Goal: Task Accomplishment & Management: Manage account settings

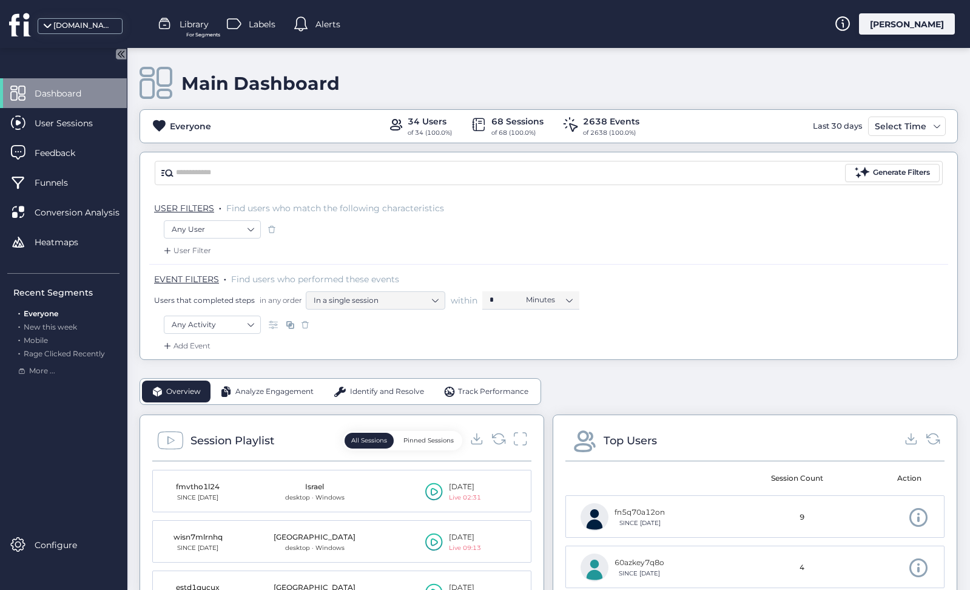
click at [477, 390] on span "Track Performance" at bounding box center [493, 392] width 70 height 12
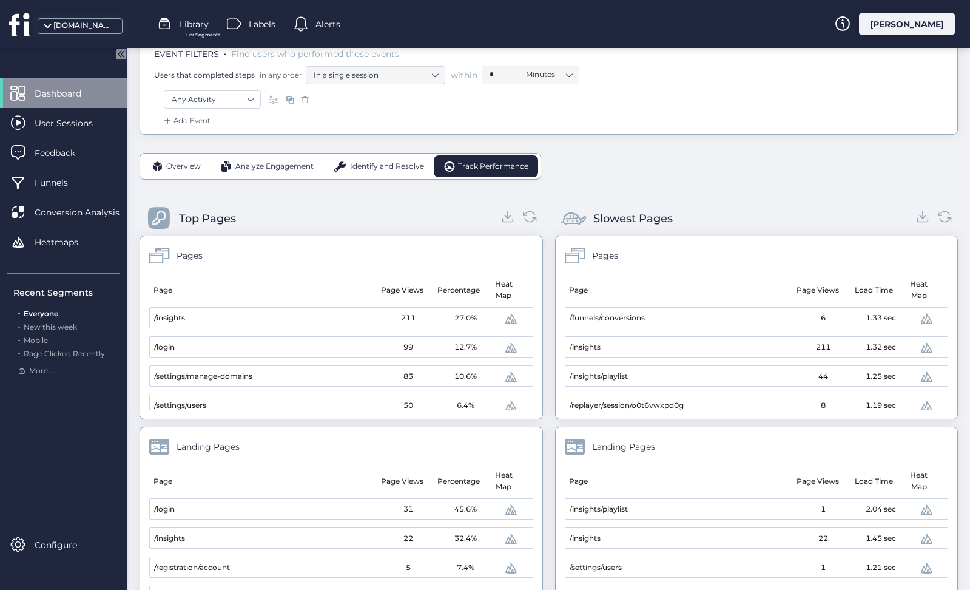
click at [192, 169] on span "Overview" at bounding box center [183, 167] width 35 height 12
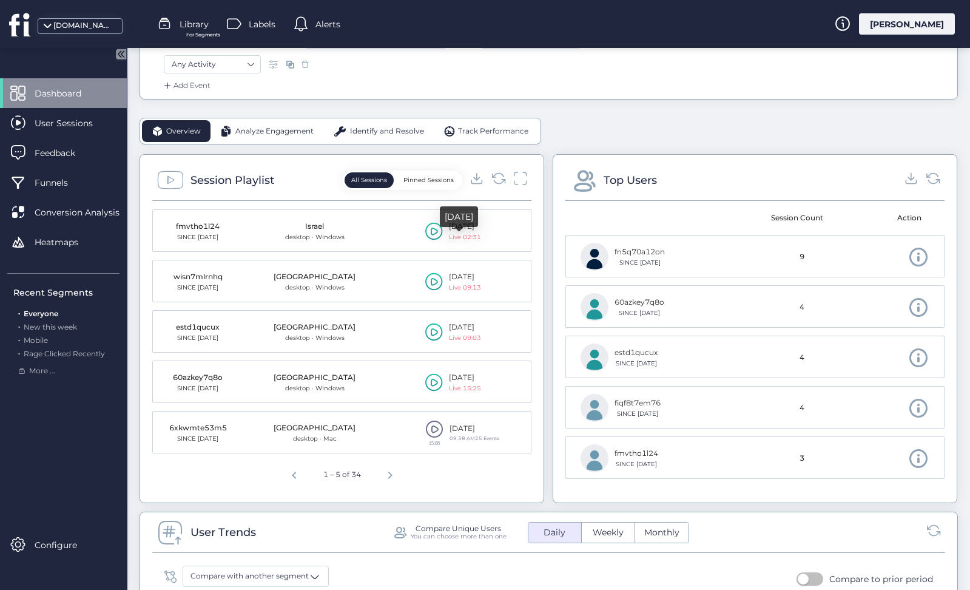
scroll to position [31, 0]
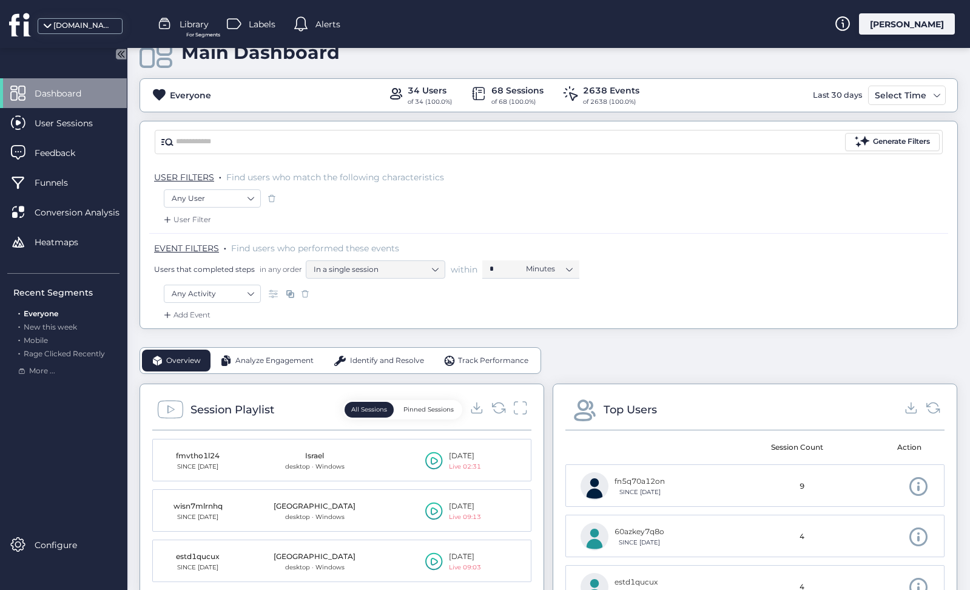
click at [480, 355] on span "Track Performance" at bounding box center [493, 361] width 70 height 12
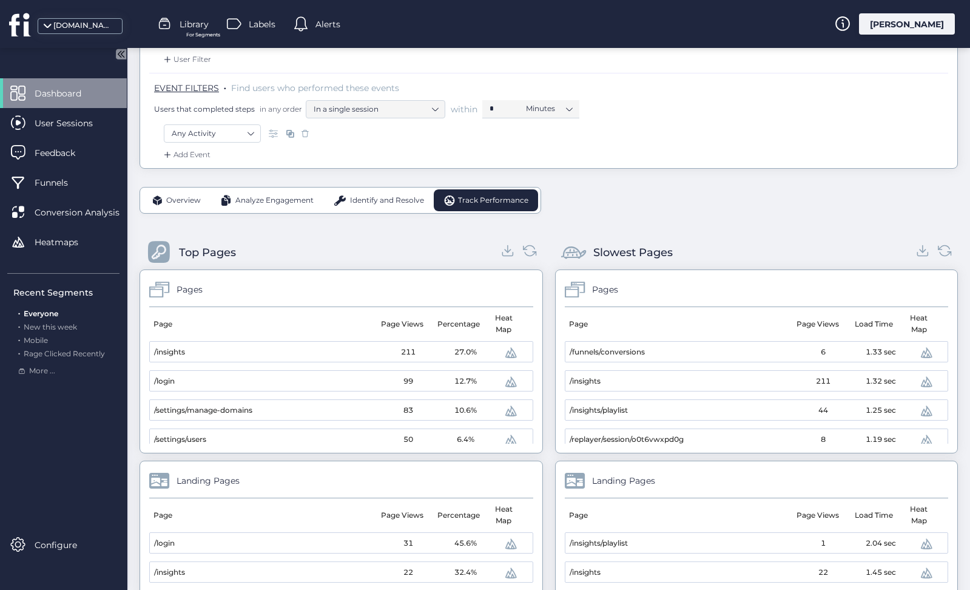
scroll to position [190, 0]
click at [187, 196] on span "Overview" at bounding box center [183, 202] width 35 height 12
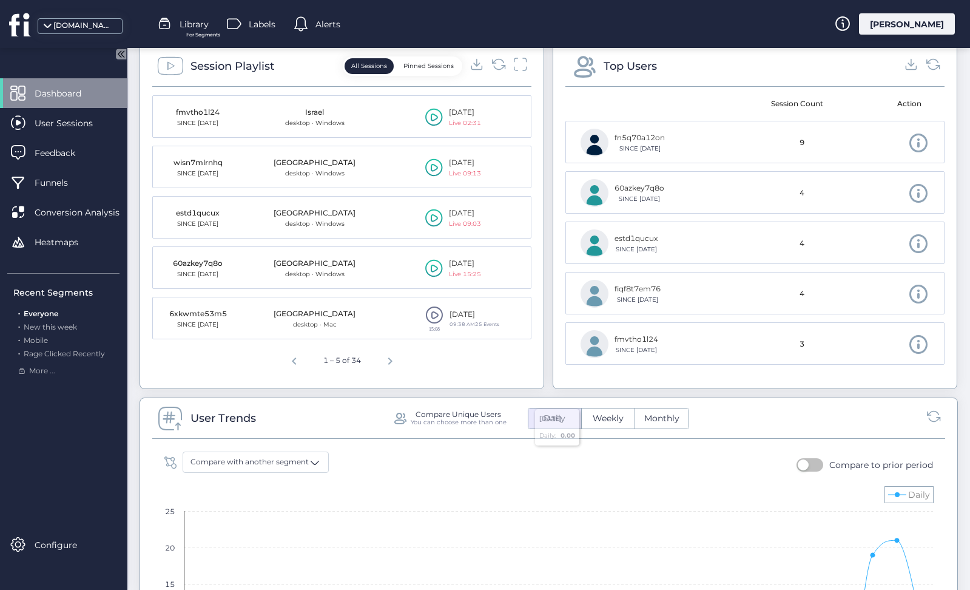
scroll to position [369, 0]
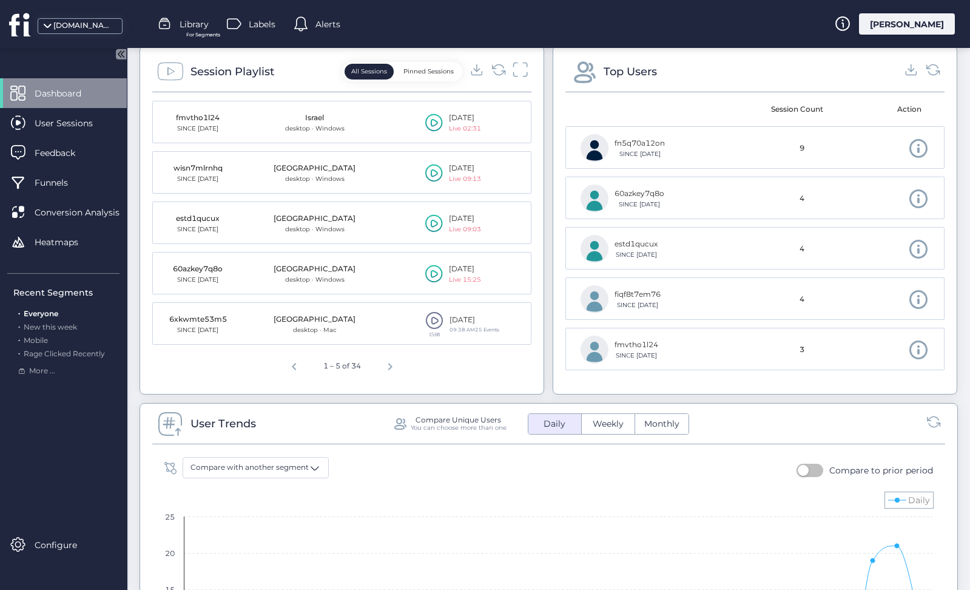
click at [517, 64] on icon at bounding box center [521, 69] width 16 height 16
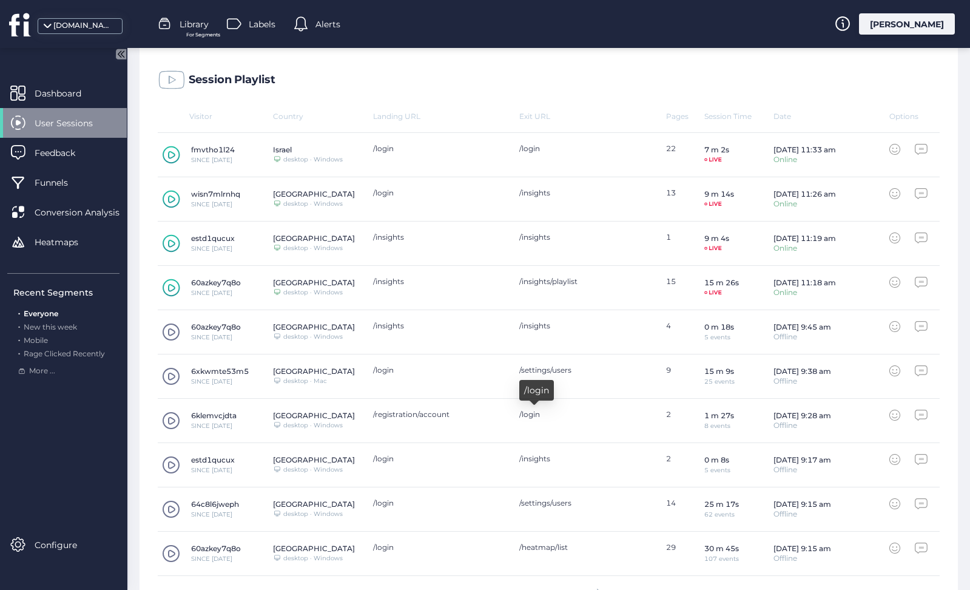
scroll to position [326, 0]
click at [175, 372] on span at bounding box center [171, 376] width 18 height 18
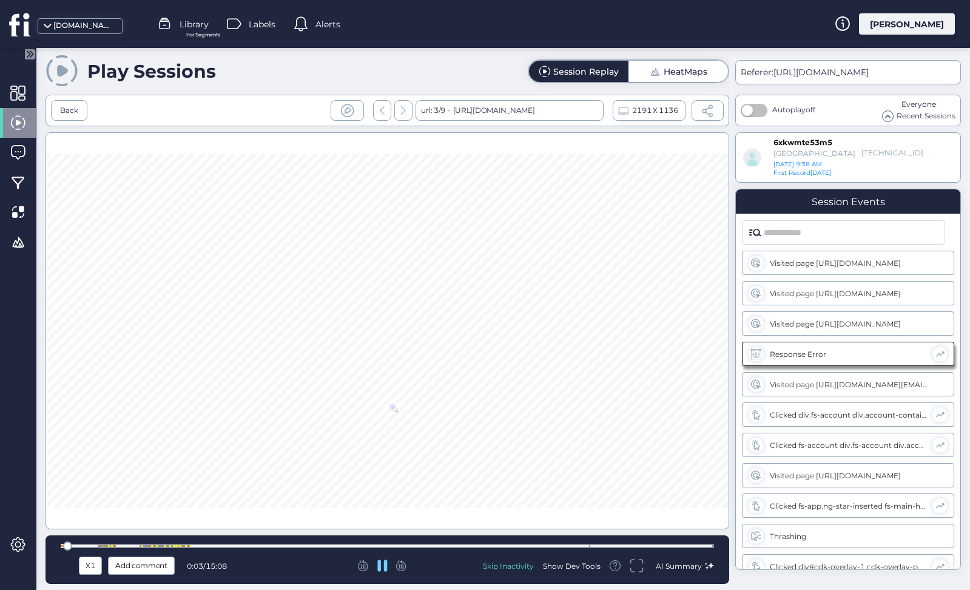
click at [393, 406] on div at bounding box center [388, 330] width 684 height 397
click at [106, 544] on div at bounding box center [387, 546] width 653 height 4
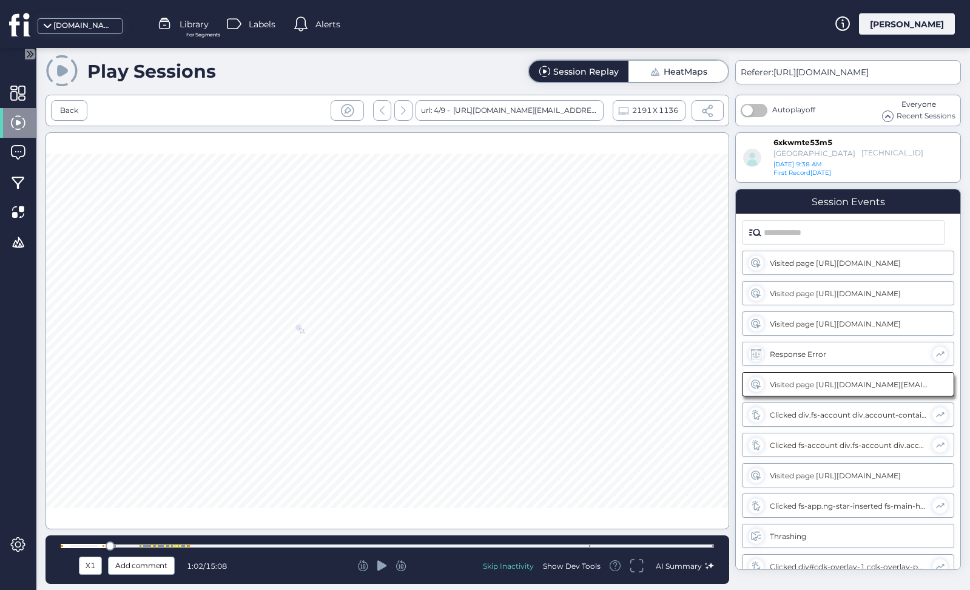
click at [169, 545] on div at bounding box center [387, 546] width 653 height 4
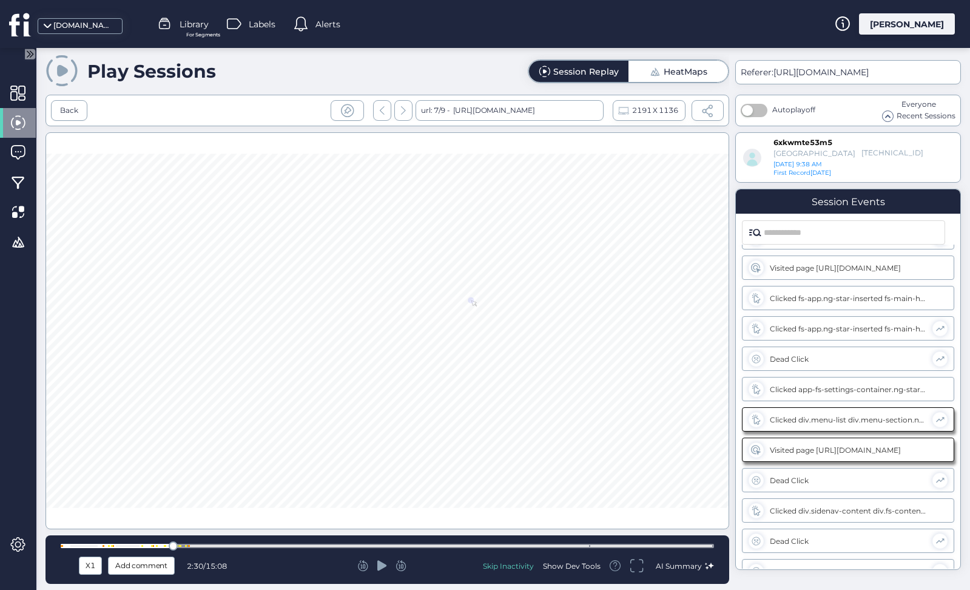
scroll to position [341, 0]
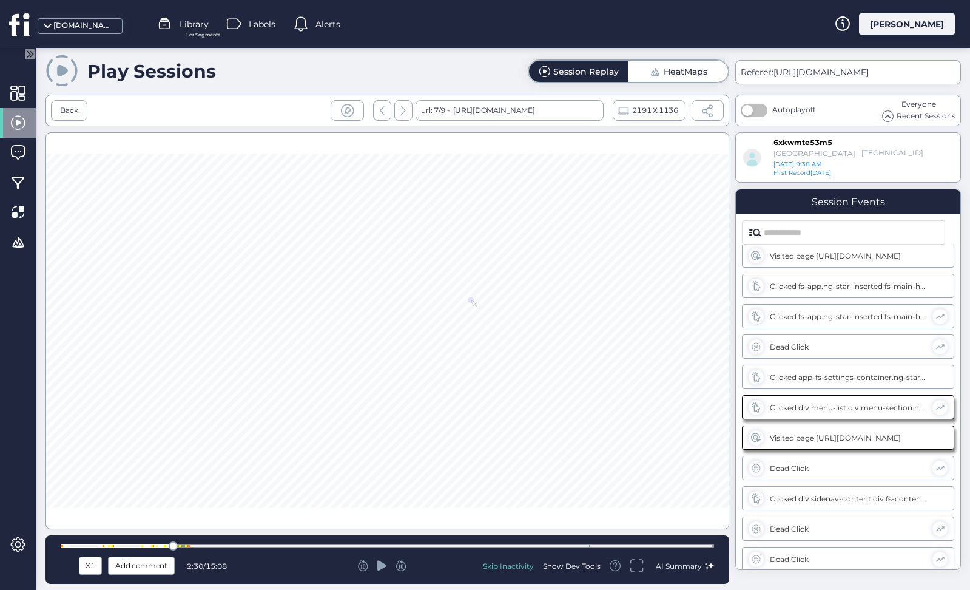
click at [383, 565] on icon at bounding box center [382, 565] width 10 height 10
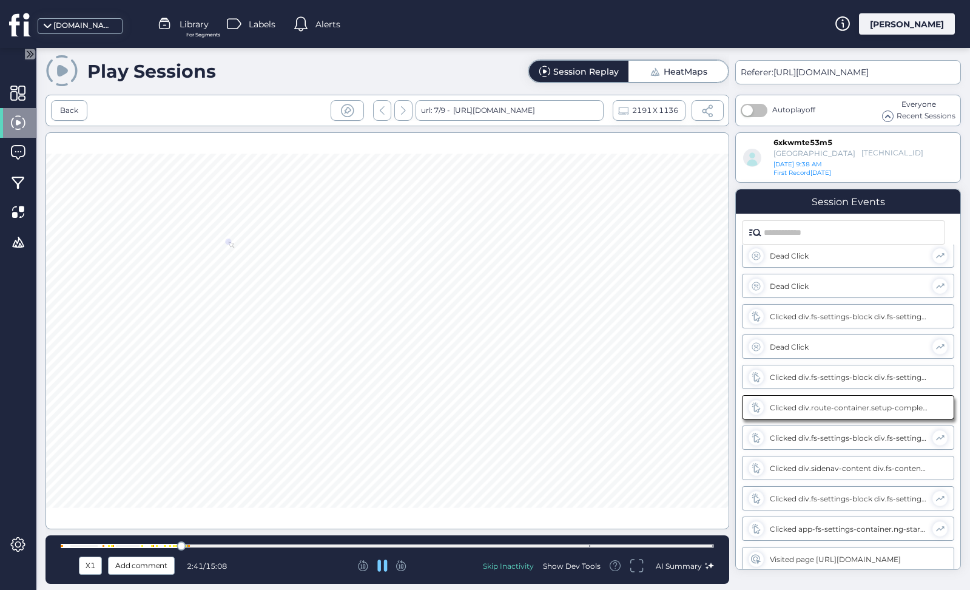
scroll to position [644, 0]
click at [592, 544] on div at bounding box center [387, 546] width 653 height 4
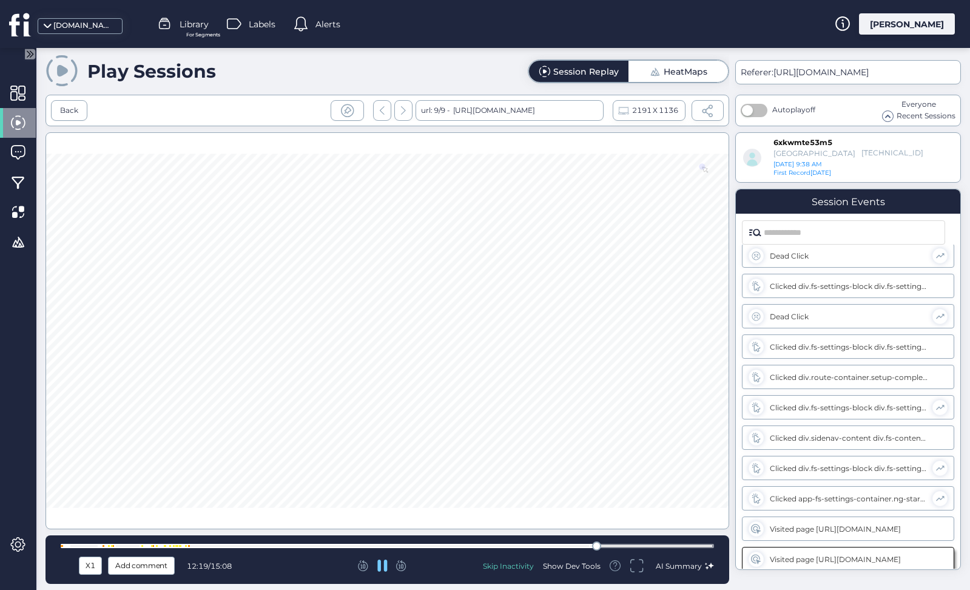
scroll to position [647, 0]
click at [158, 544] on div at bounding box center [387, 546] width 653 height 4
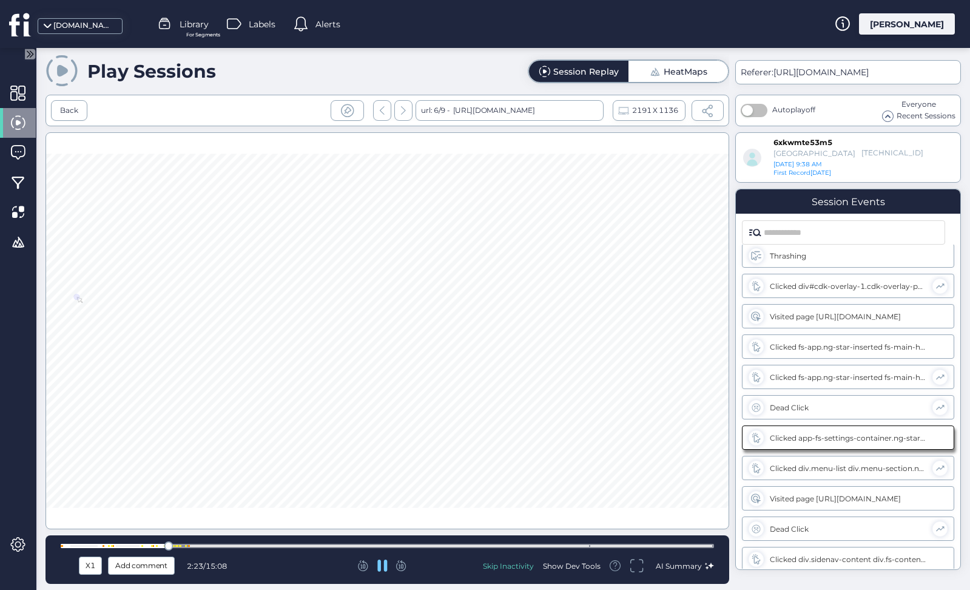
scroll to position [311, 0]
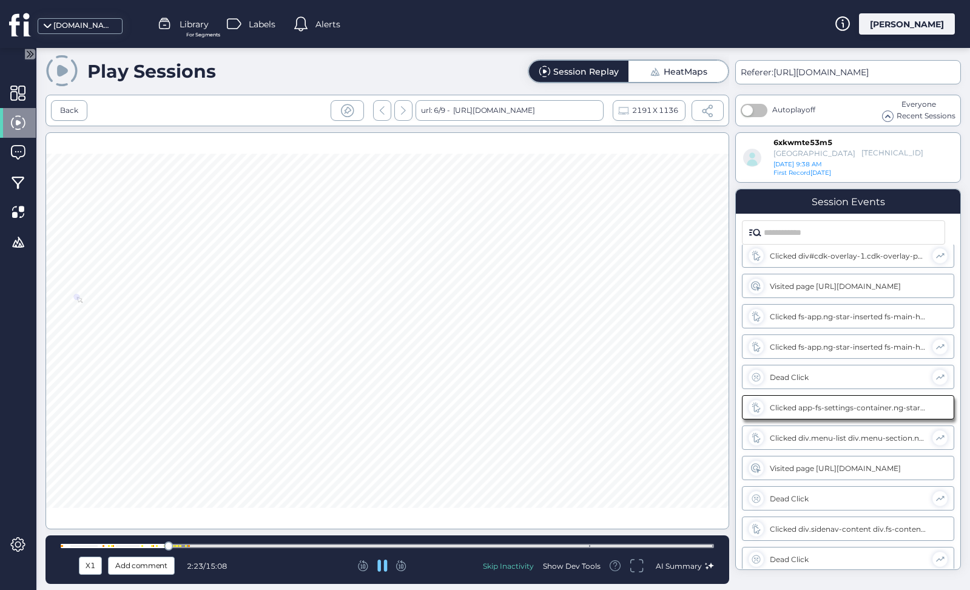
click at [135, 546] on div at bounding box center [387, 546] width 653 height 4
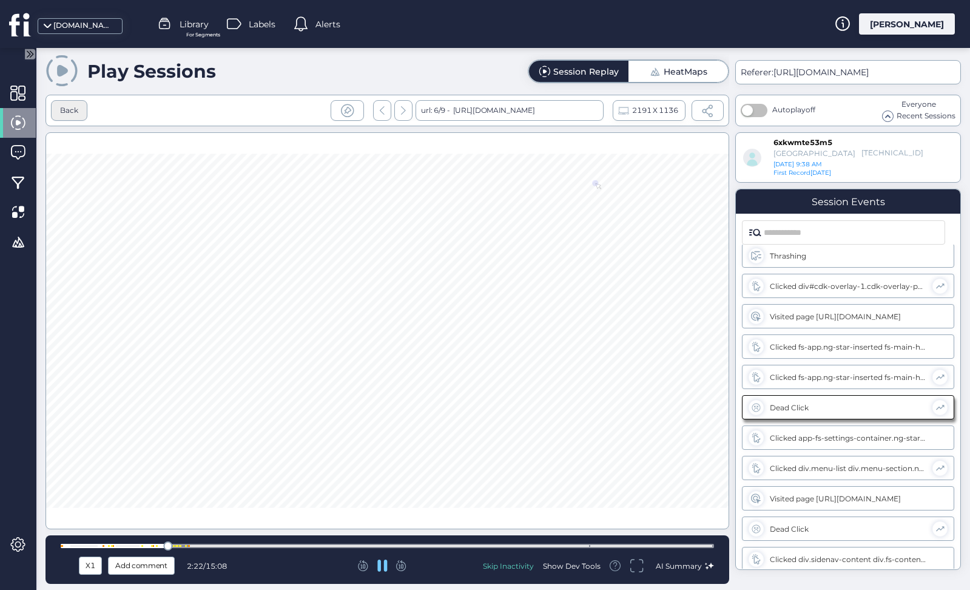
click at [70, 113] on div "Back" at bounding box center [69, 111] width 18 height 12
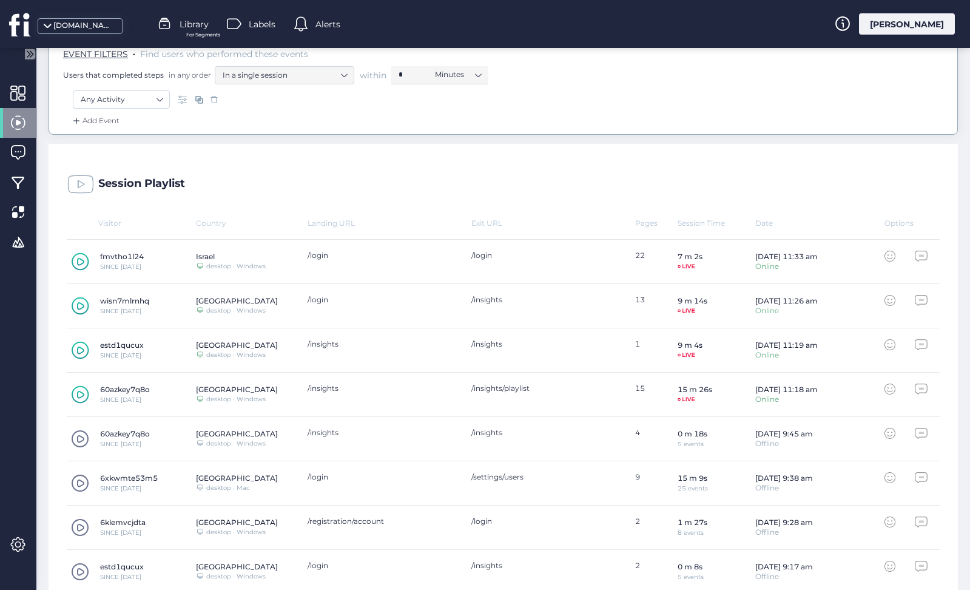
scroll to position [237, 0]
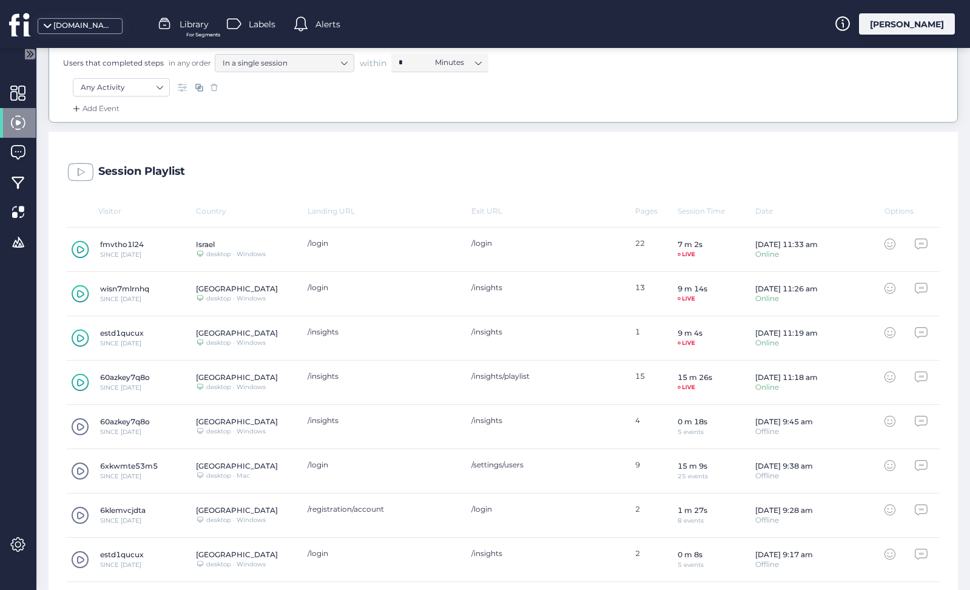
click at [83, 381] on icon at bounding box center [80, 383] width 7 height 8
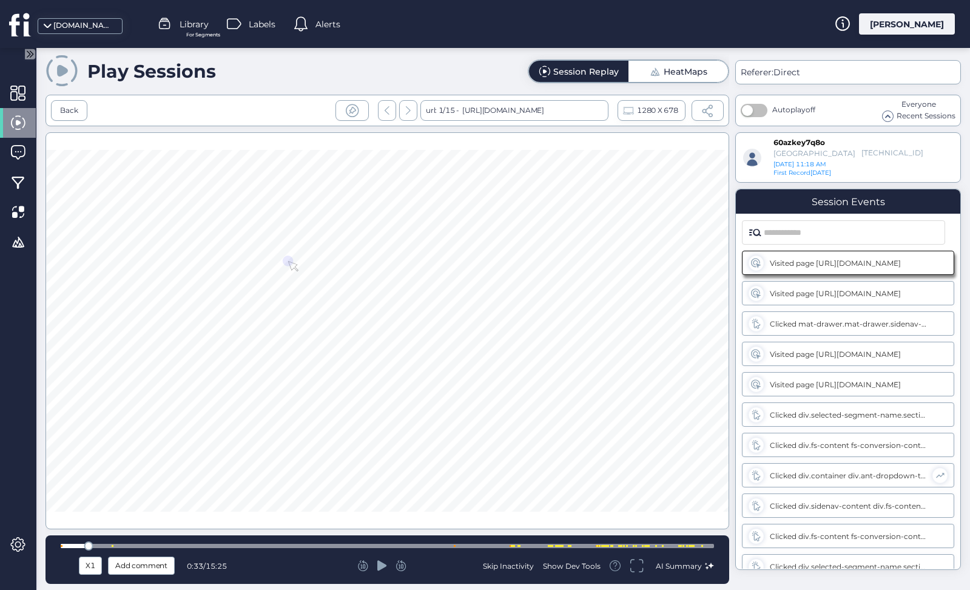
click at [571, 544] on div at bounding box center [387, 546] width 653 height 4
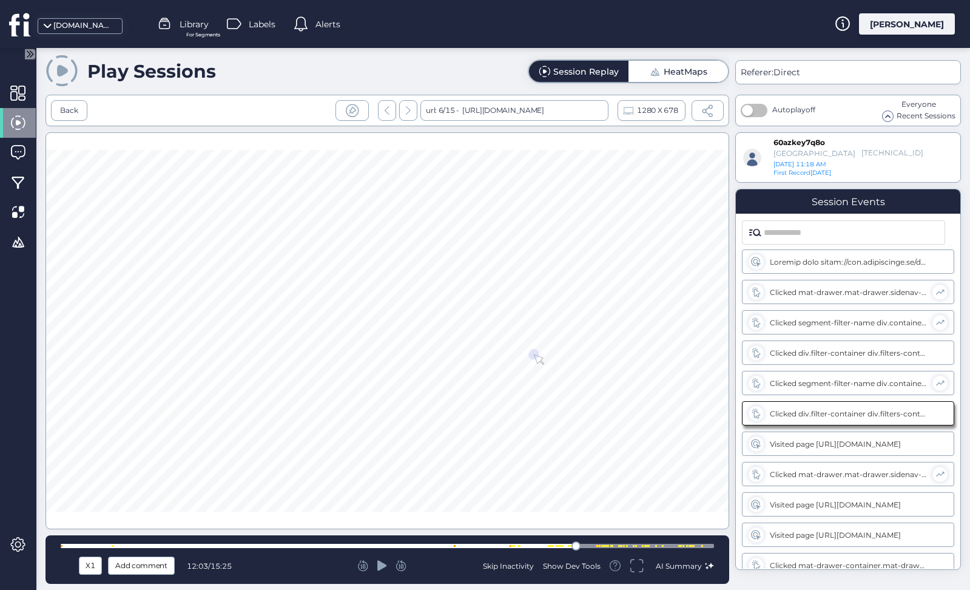
scroll to position [644, 0]
click at [383, 565] on icon at bounding box center [382, 565] width 10 height 10
click at [592, 545] on div at bounding box center [387, 546] width 653 height 4
click at [607, 547] on div at bounding box center [387, 546] width 653 height 4
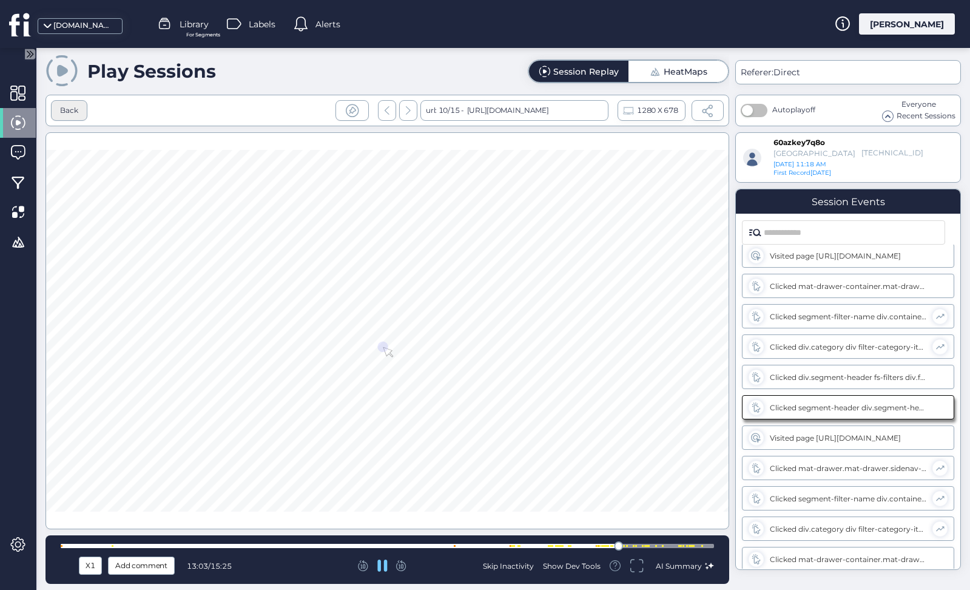
click at [73, 118] on div "Back" at bounding box center [69, 110] width 36 height 21
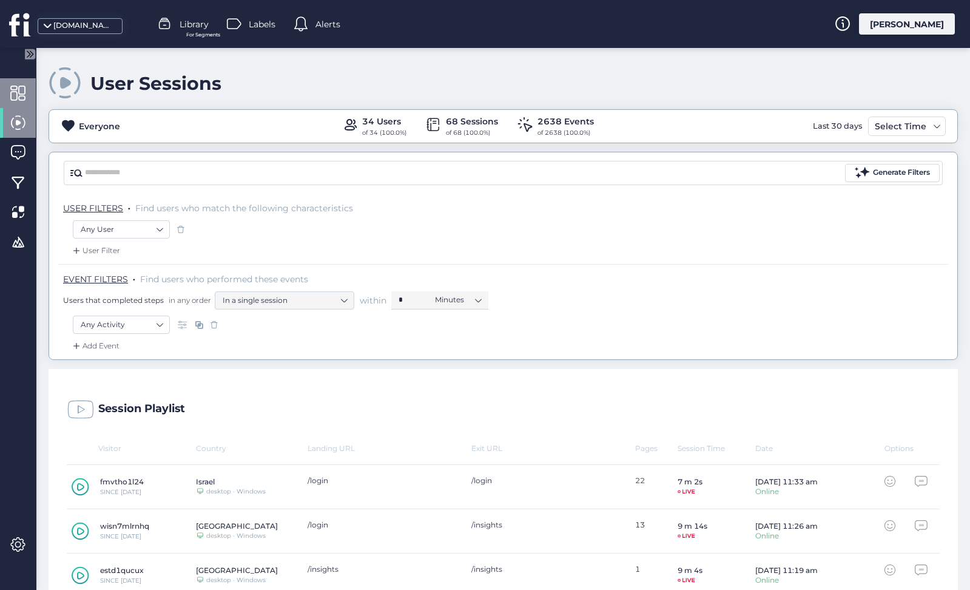
click at [16, 84] on div at bounding box center [18, 93] width 36 height 30
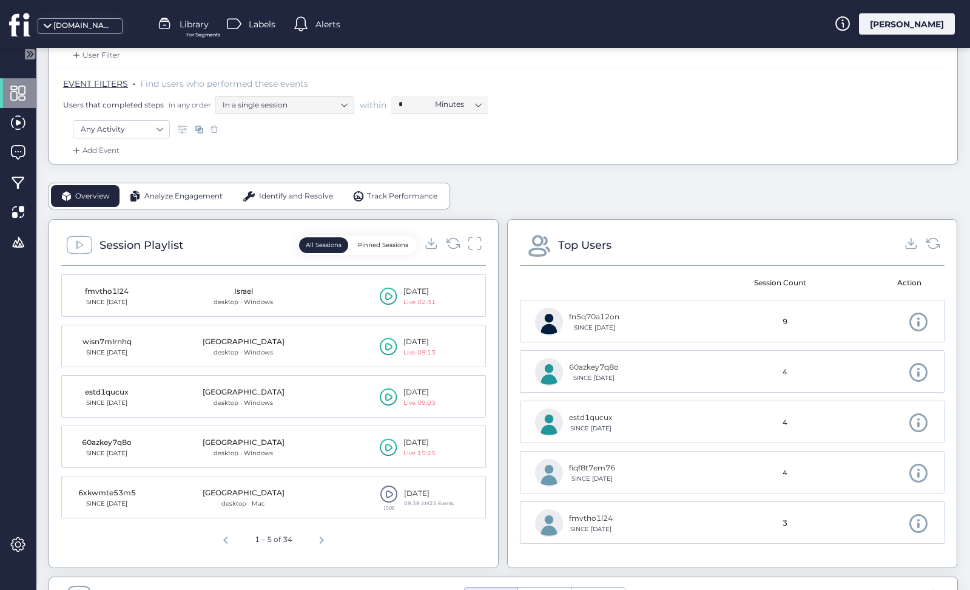
scroll to position [200, 0]
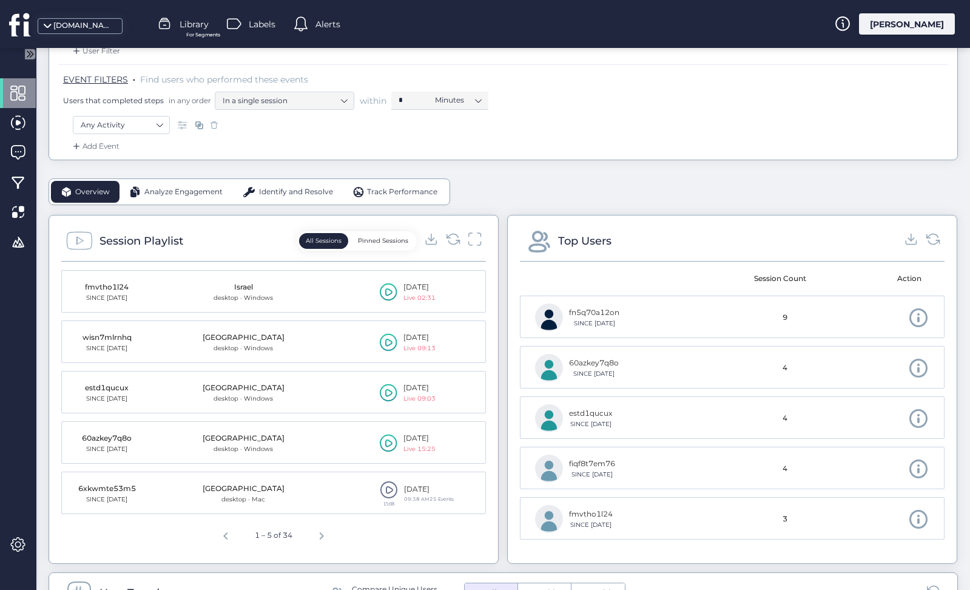
click at [908, 319] on span at bounding box center [918, 317] width 21 height 21
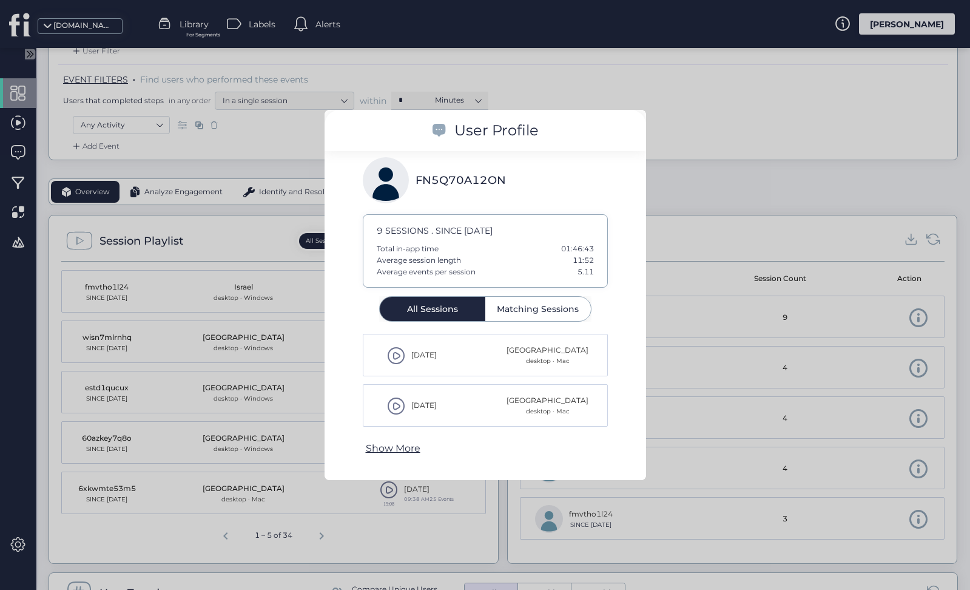
click at [833, 223] on div at bounding box center [485, 295] width 970 height 590
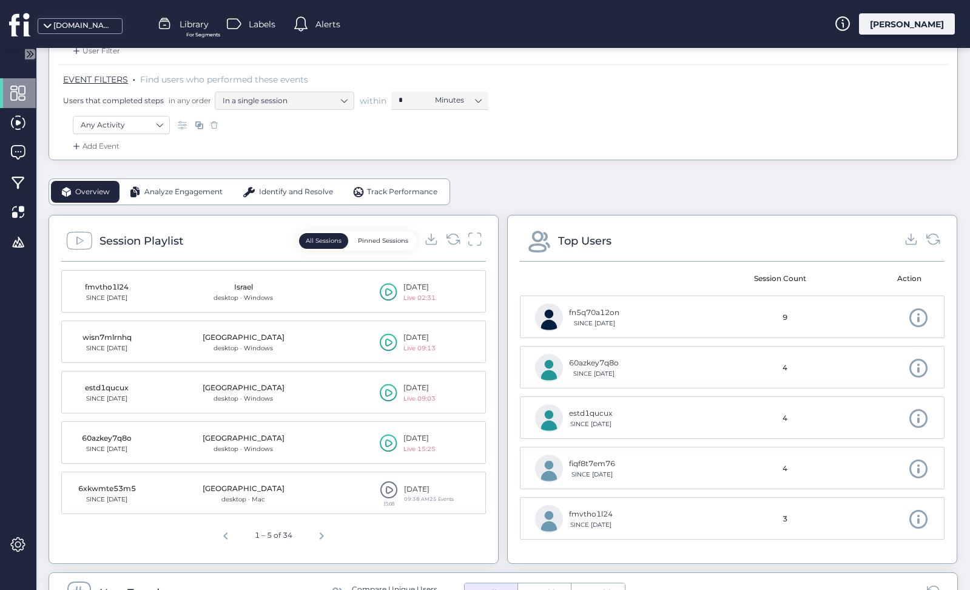
click at [385, 379] on mat-cell "[DATE] Live 09:03" at bounding box center [402, 392] width 166 height 42
click at [385, 386] on icon at bounding box center [389, 392] width 18 height 18
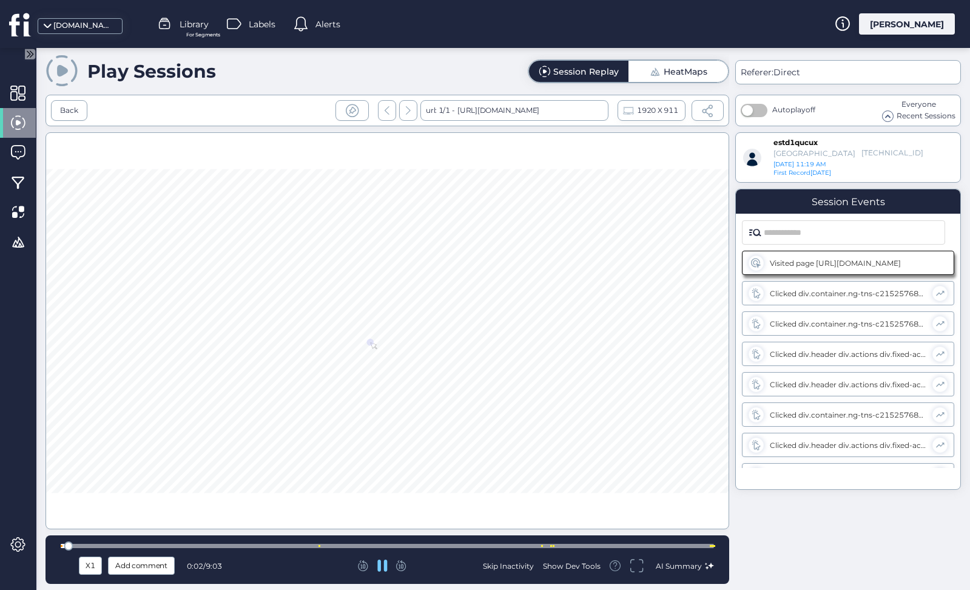
click at [109, 544] on div at bounding box center [387, 546] width 653 height 4
click at [203, 547] on div at bounding box center [387, 546] width 653 height 4
click at [285, 545] on div at bounding box center [387, 546] width 653 height 4
click at [341, 547] on div at bounding box center [387, 546] width 653 height 4
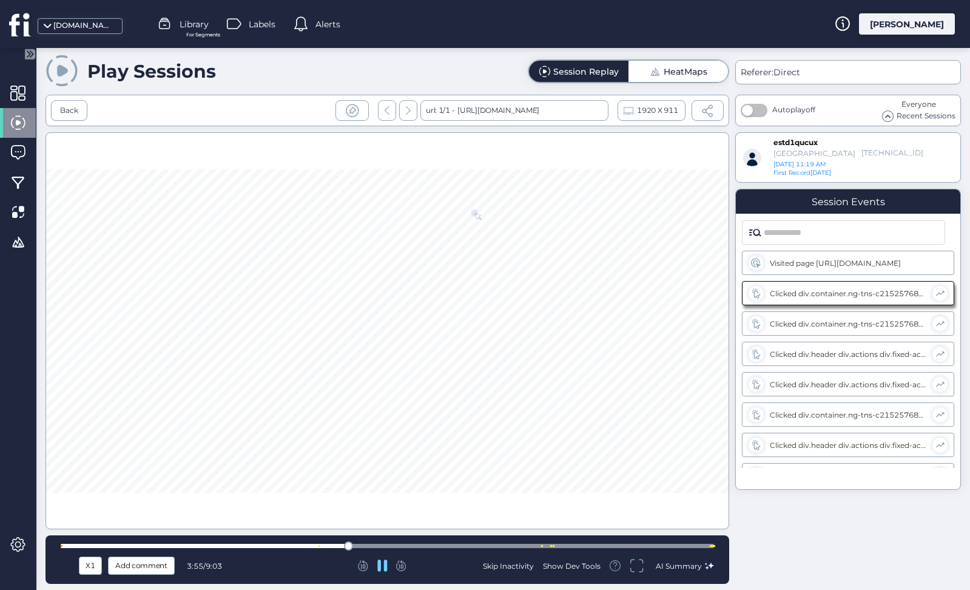
click at [490, 543] on div at bounding box center [387, 545] width 653 height 9
click at [533, 545] on div at bounding box center [387, 546] width 653 height 4
click at [562, 545] on div at bounding box center [387, 546] width 653 height 4
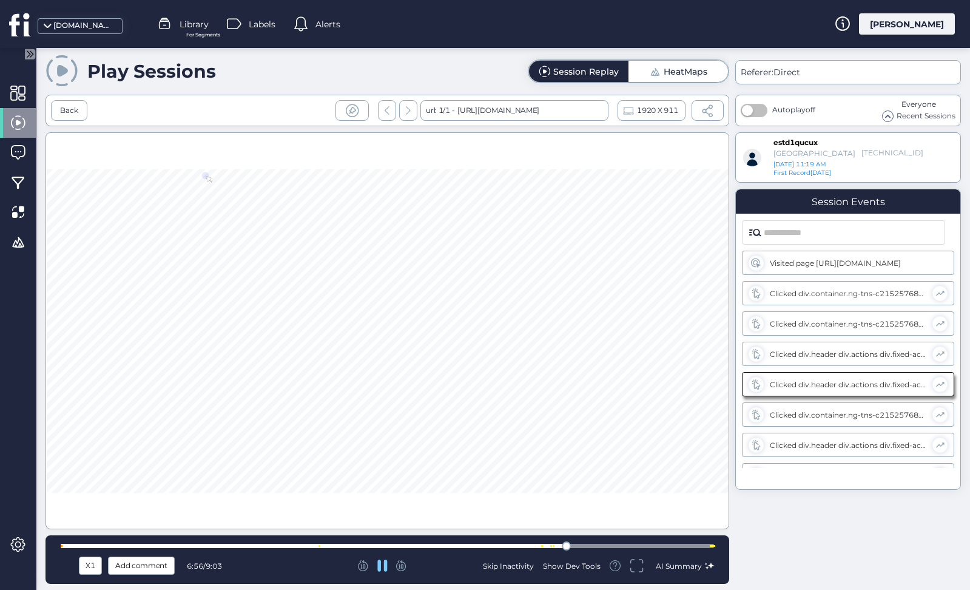
scroll to position [19, 0]
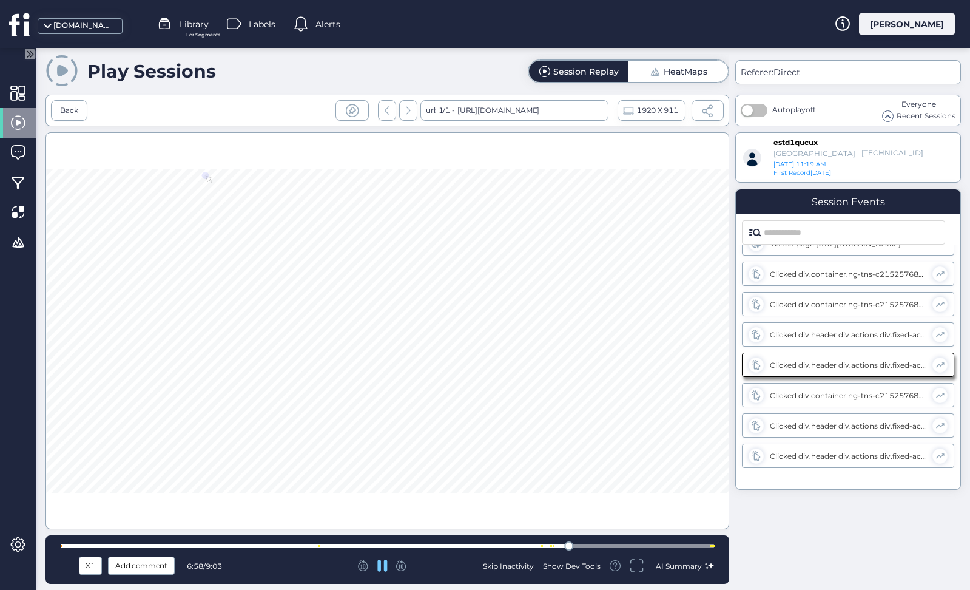
click at [612, 547] on div at bounding box center [387, 546] width 653 height 4
click at [707, 545] on div at bounding box center [387, 546] width 653 height 4
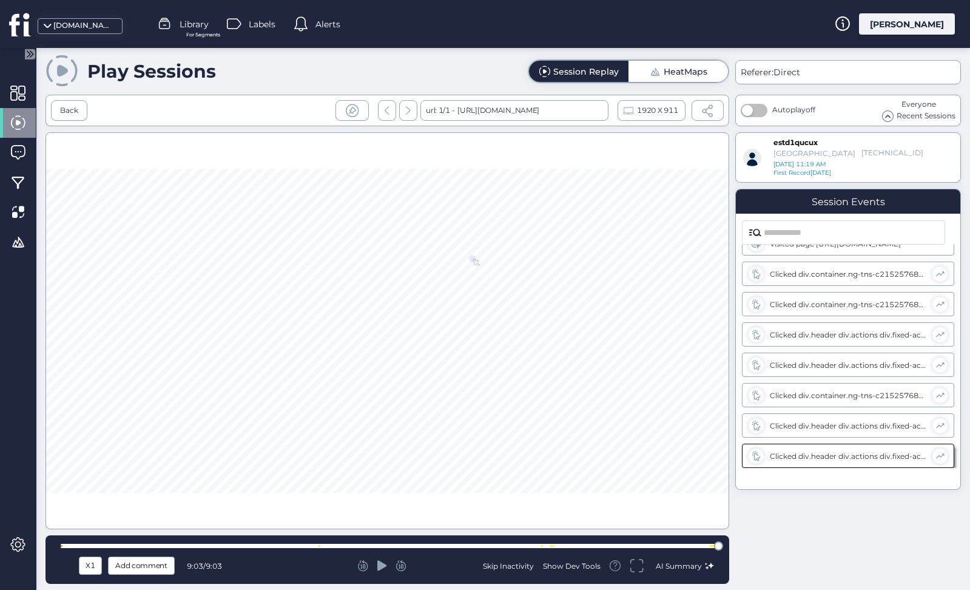
click at [463, 542] on div at bounding box center [387, 545] width 653 height 9
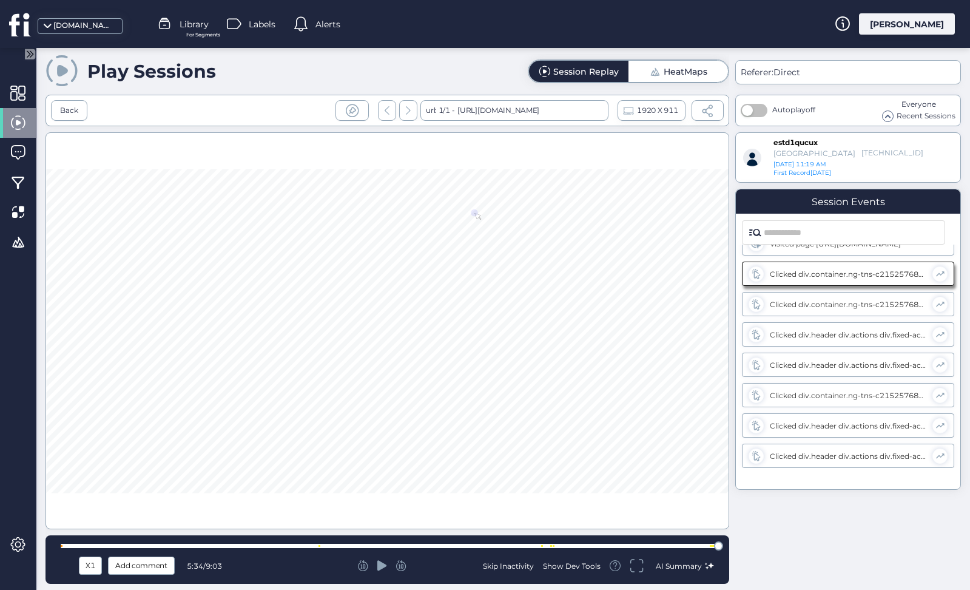
scroll to position [0, 0]
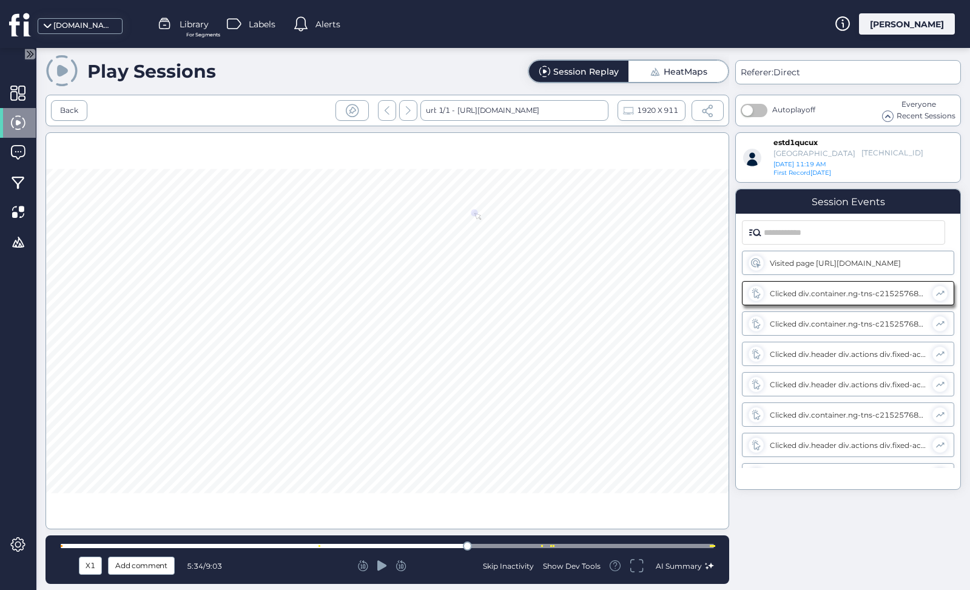
click at [384, 565] on icon at bounding box center [382, 565] width 10 height 10
click at [917, 24] on div "[PERSON_NAME]" at bounding box center [907, 23] width 96 height 21
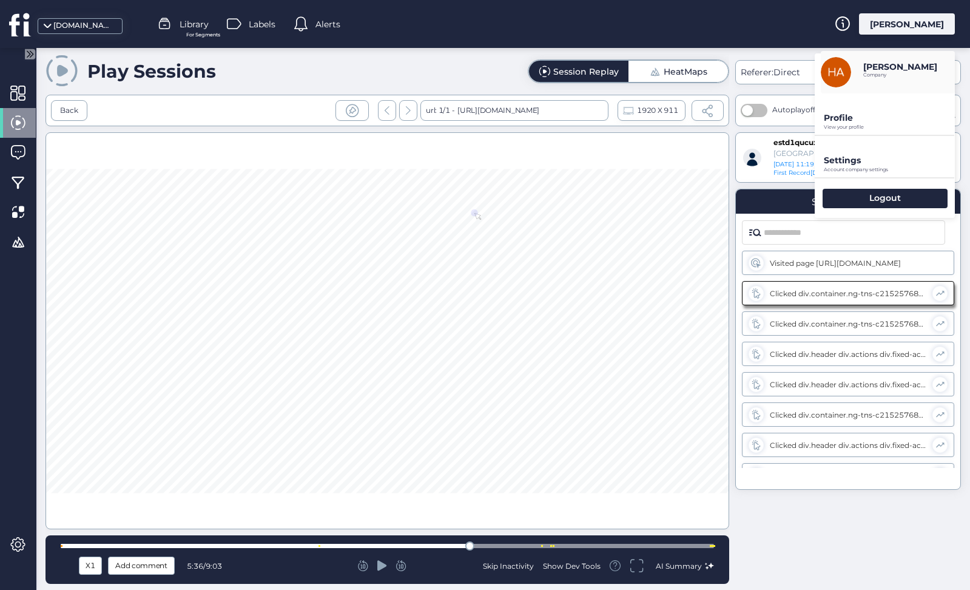
click at [850, 169] on p "Account company settings" at bounding box center [889, 169] width 131 height 5
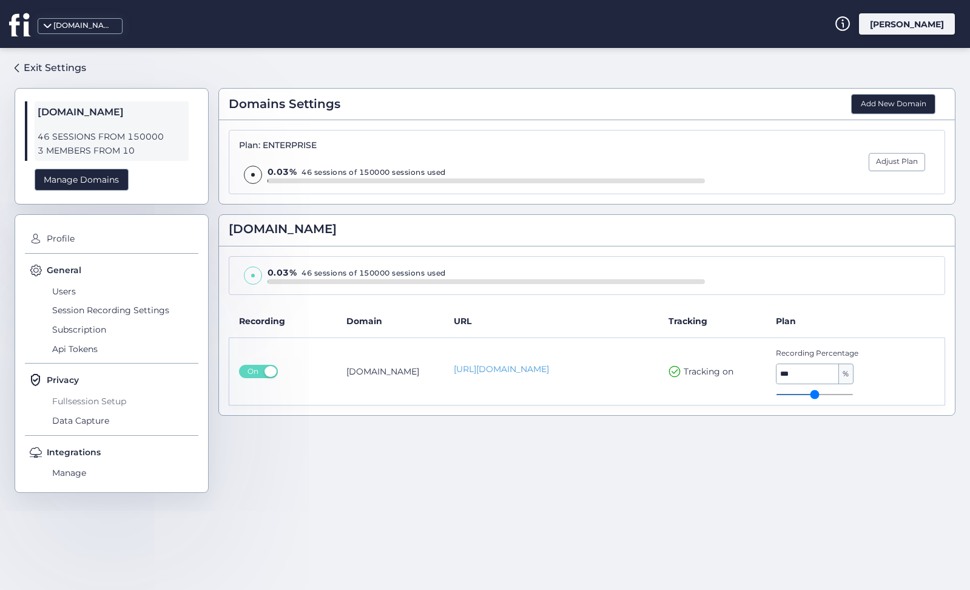
click at [91, 402] on span "Fullsession Setup" at bounding box center [123, 400] width 149 height 19
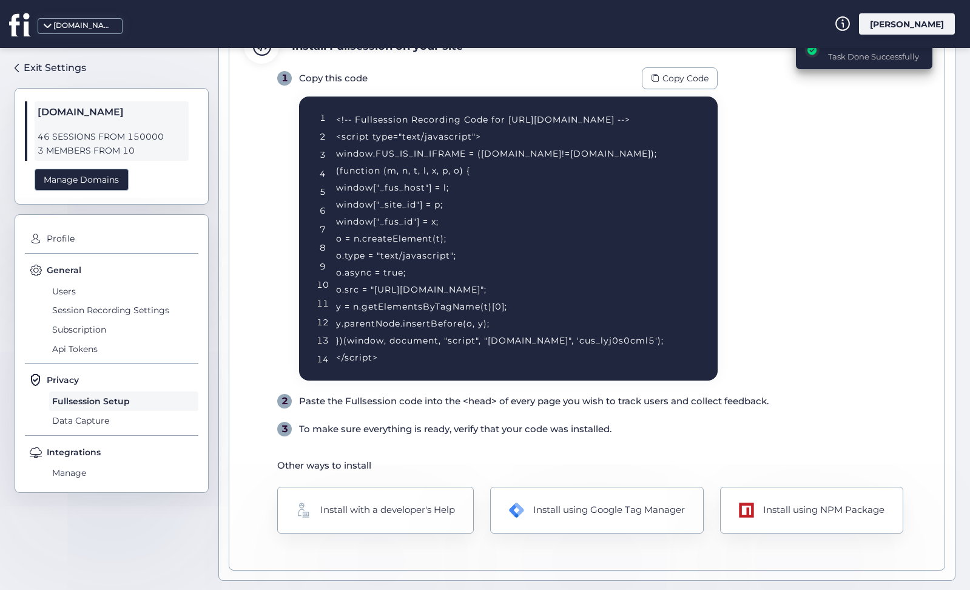
scroll to position [111, 0]
click at [82, 309] on span "Session Recording Settings" at bounding box center [123, 310] width 149 height 19
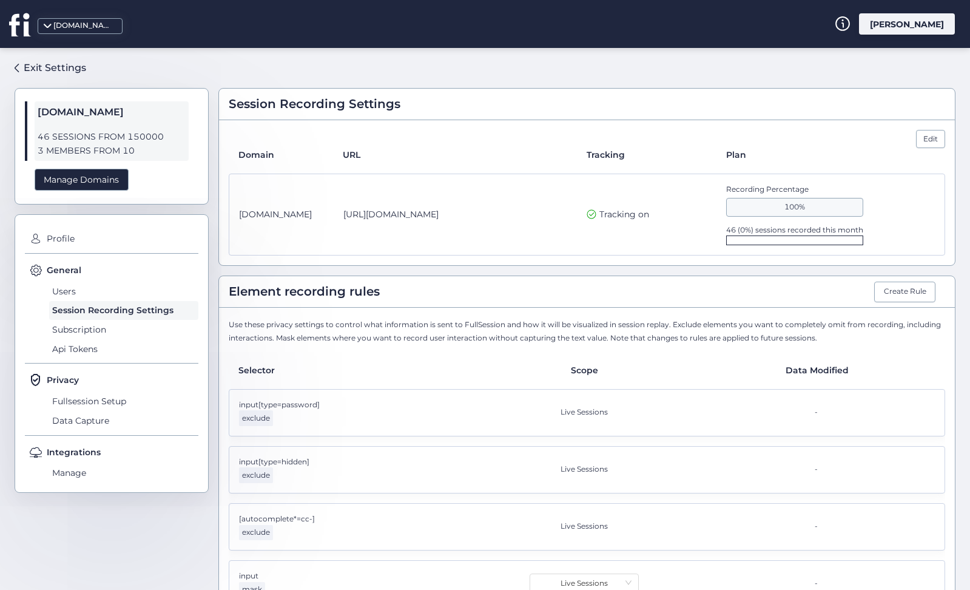
click at [87, 30] on div "[DOMAIN_NAME]" at bounding box center [83, 26] width 61 height 12
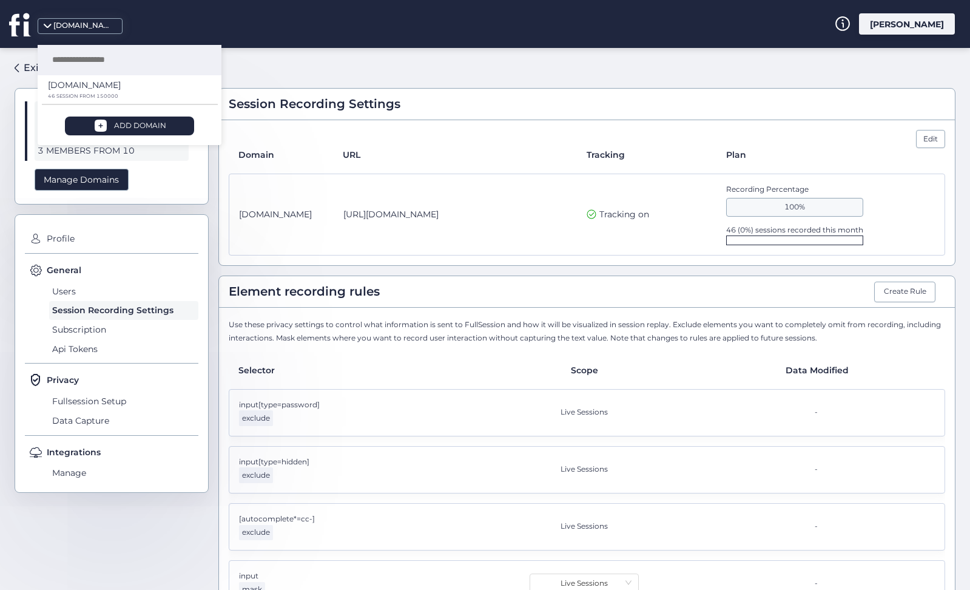
click at [284, 83] on div "Session Recording Settings Edit Domain URL Tracking Plan [DOMAIN_NAME] [URL][DO…" at bounding box center [586, 314] width 737 height 513
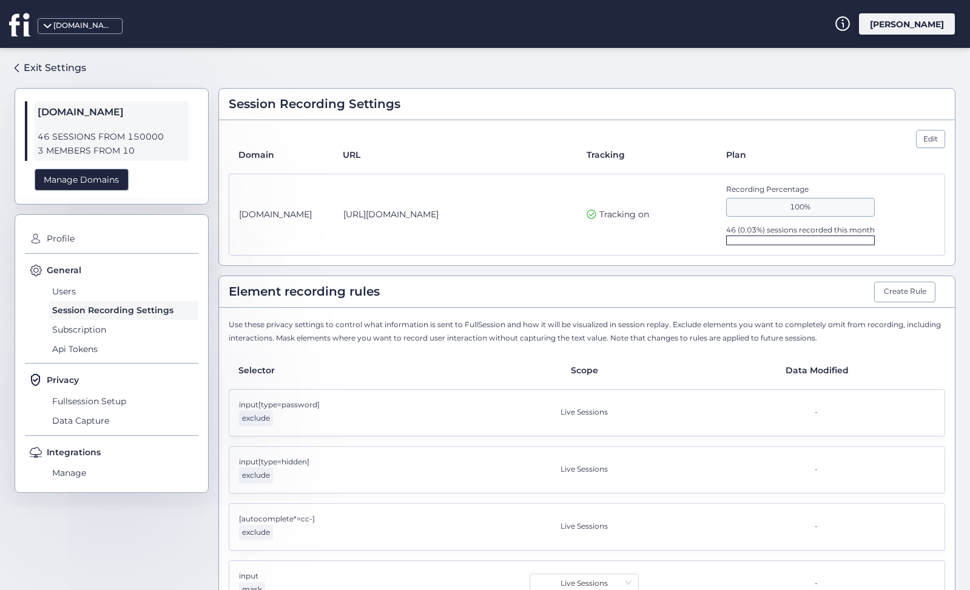
click at [78, 31] on div "[DOMAIN_NAME]" at bounding box center [83, 26] width 61 height 12
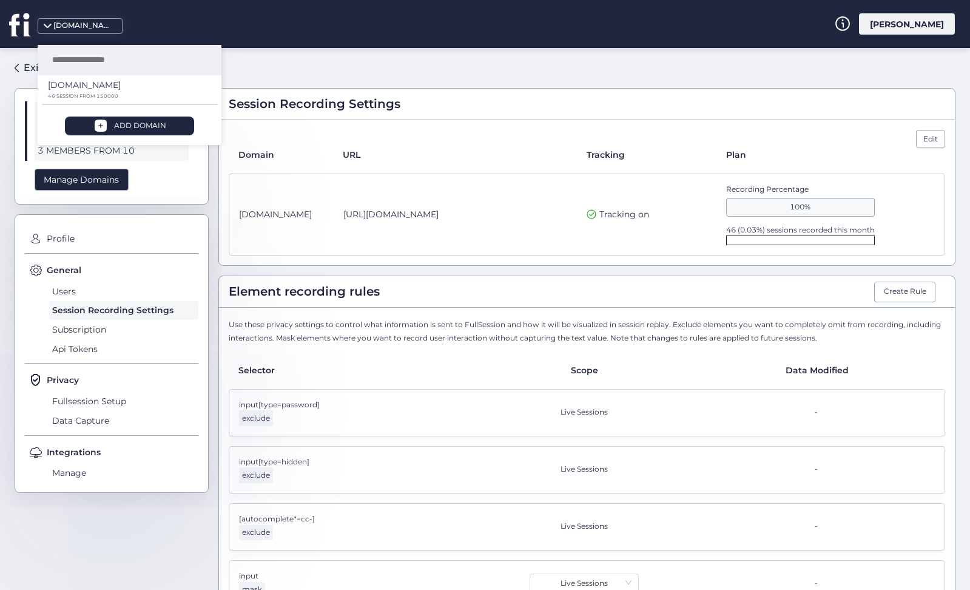
click at [326, 152] on div "Domain" at bounding box center [290, 154] width 104 height 13
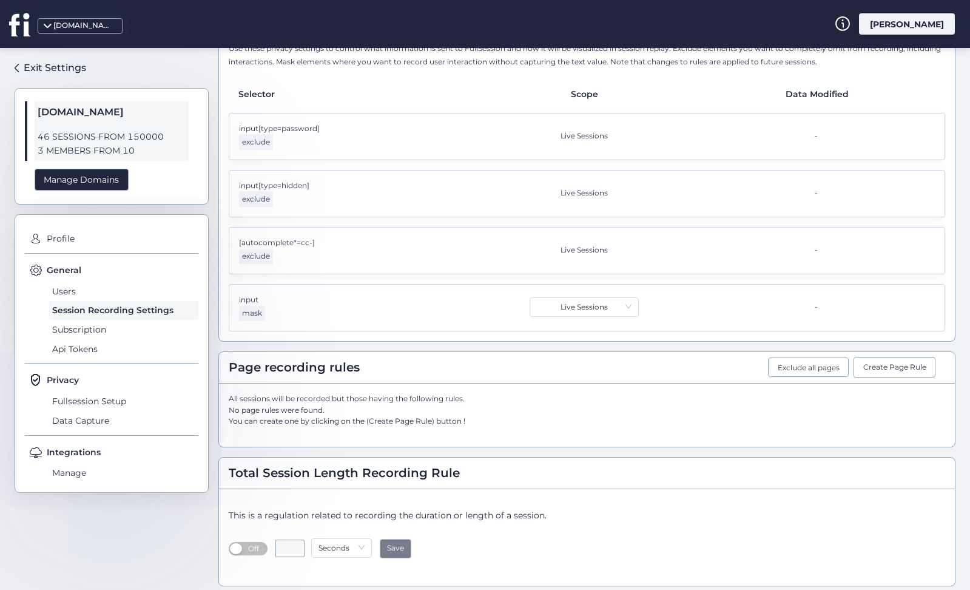
scroll to position [275, 0]
click at [856, 365] on button "Create Page Rule" at bounding box center [895, 368] width 82 height 21
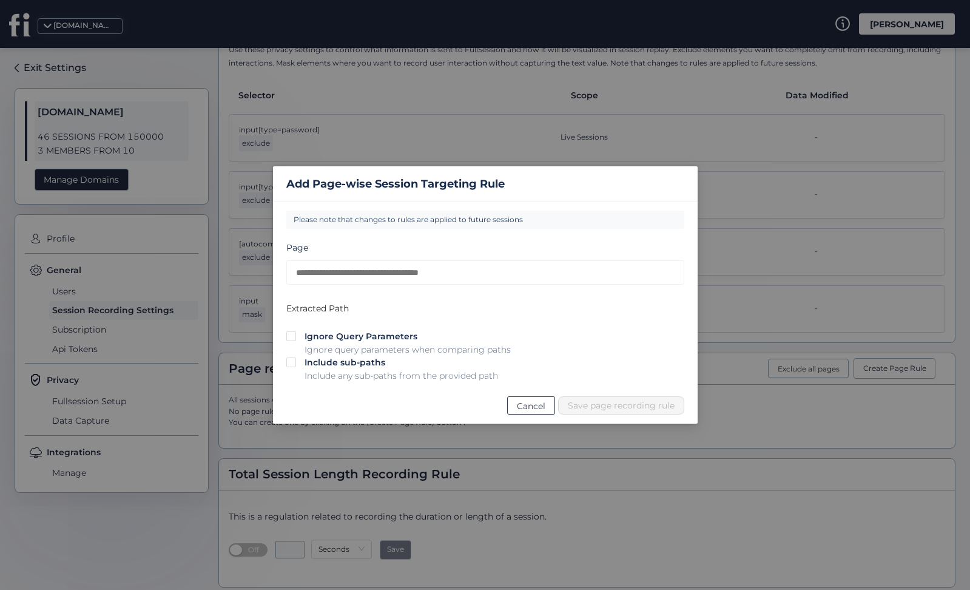
click at [532, 406] on span "Cancel" at bounding box center [531, 405] width 29 height 13
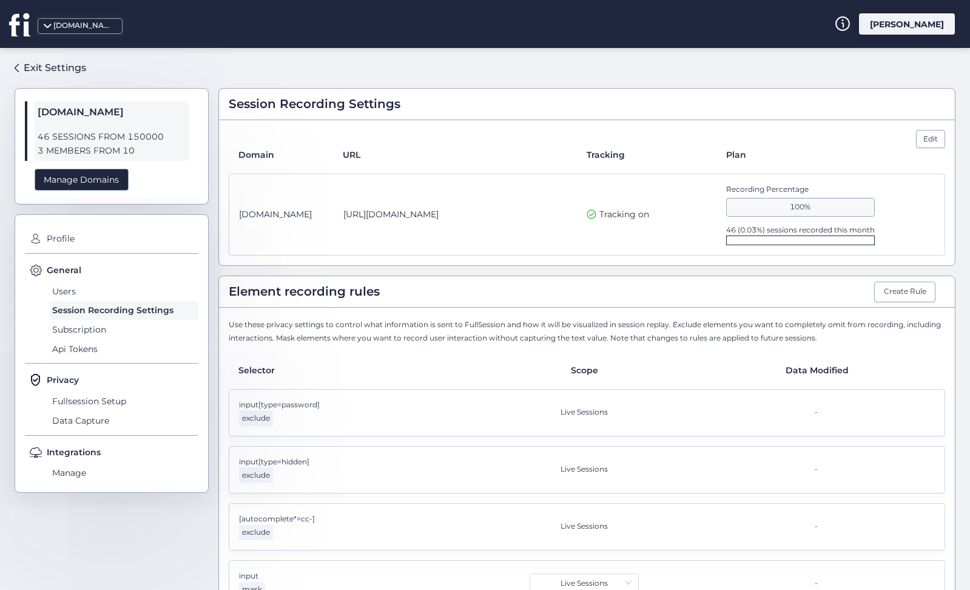
scroll to position [0, 0]
click at [70, 284] on span "Users" at bounding box center [123, 290] width 149 height 19
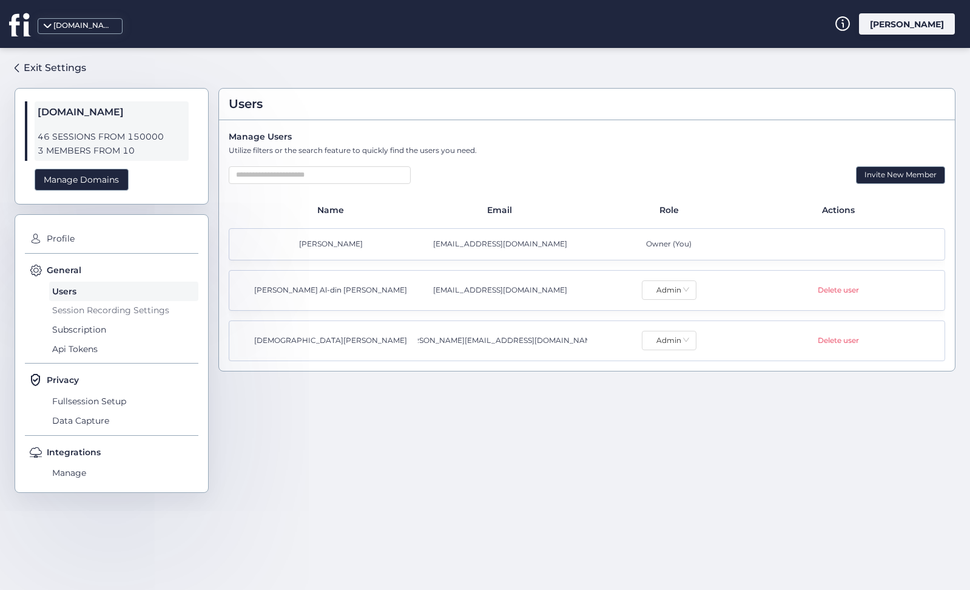
click at [76, 308] on span "Session Recording Settings" at bounding box center [123, 310] width 149 height 19
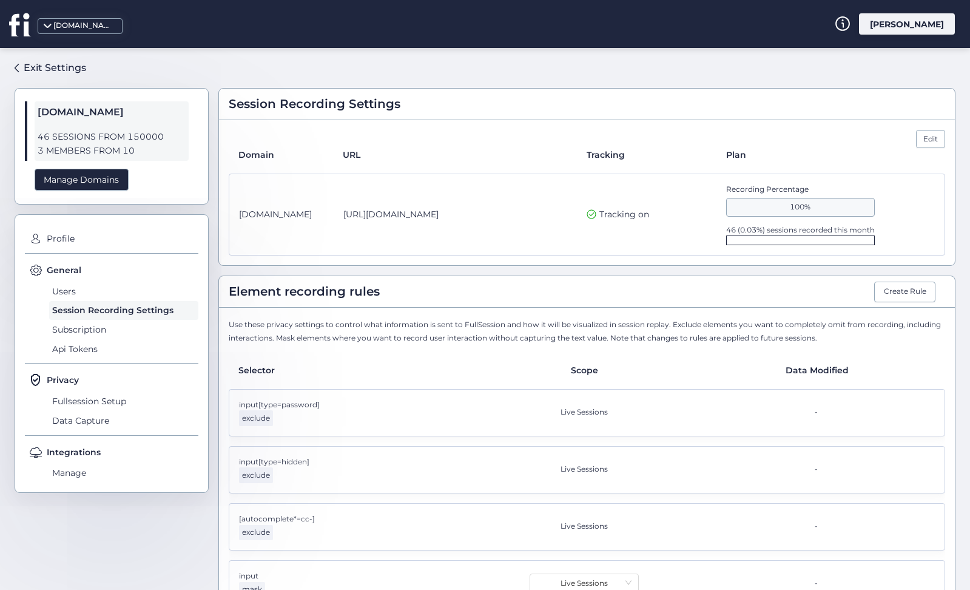
click at [743, 232] on span "46 (0.03%) sessions recorded this month" at bounding box center [800, 229] width 149 height 9
click at [87, 285] on span "Users" at bounding box center [123, 290] width 149 height 19
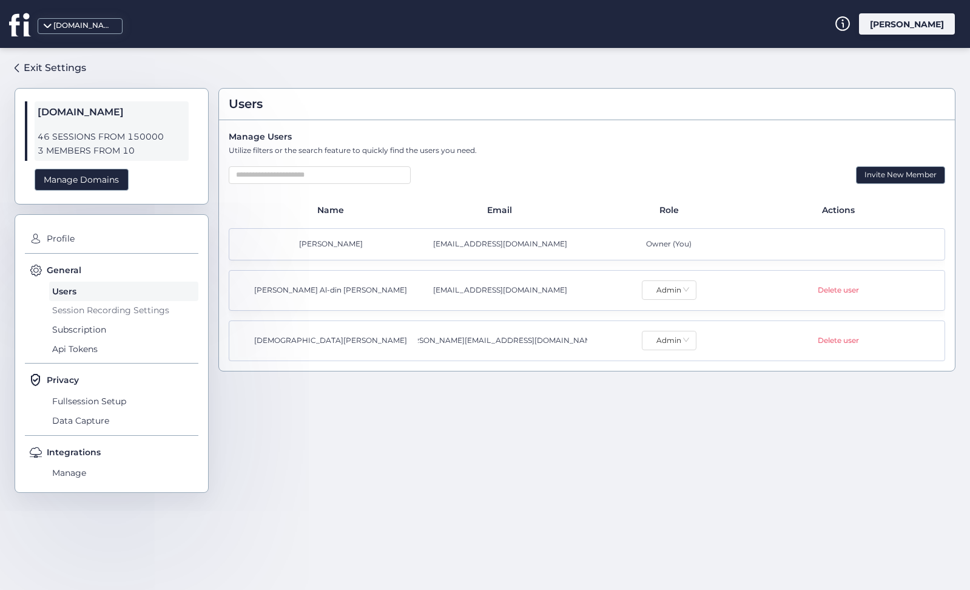
click at [85, 309] on span "Session Recording Settings" at bounding box center [123, 310] width 149 height 19
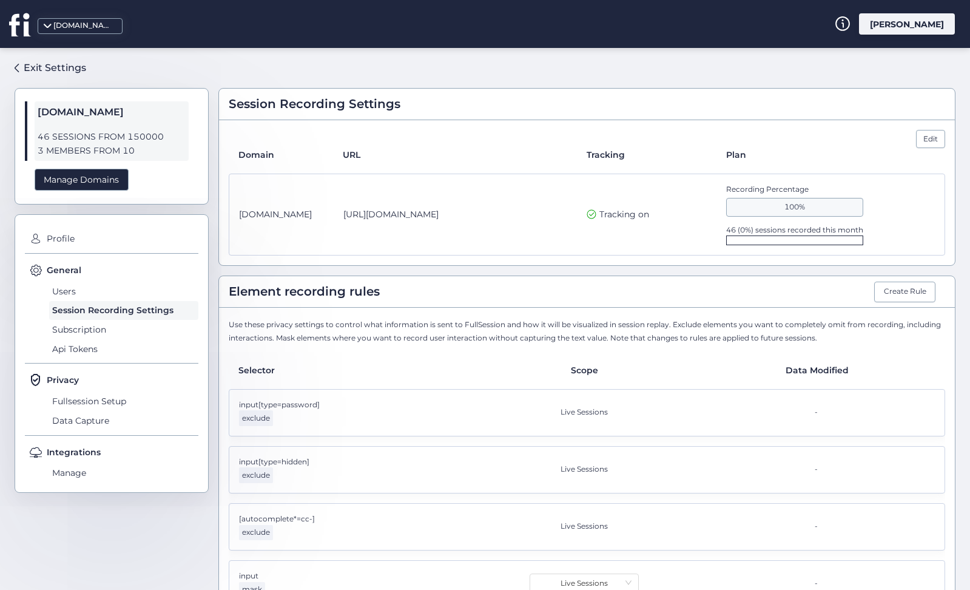
click at [744, 229] on span "46 (0%) sessions recorded this month" at bounding box center [794, 229] width 137 height 9
click at [742, 228] on span "46 (0%) sessions recorded this month" at bounding box center [794, 229] width 137 height 9
click at [748, 237] on div at bounding box center [794, 240] width 137 height 10
click at [766, 235] on div at bounding box center [794, 240] width 137 height 10
click at [746, 230] on span "46 (0%) sessions recorded this month" at bounding box center [794, 229] width 137 height 9
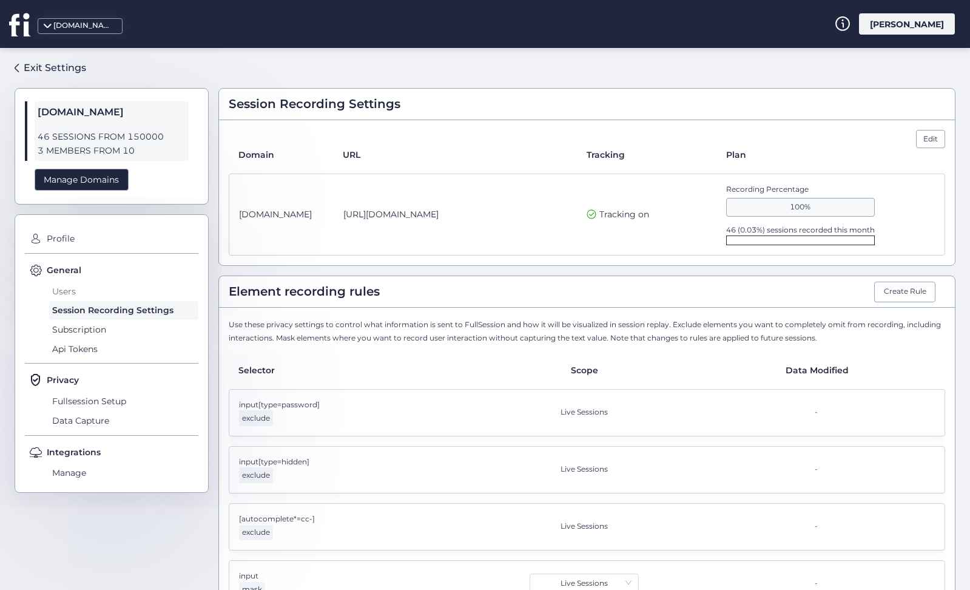
click at [77, 286] on span "Users" at bounding box center [123, 290] width 149 height 19
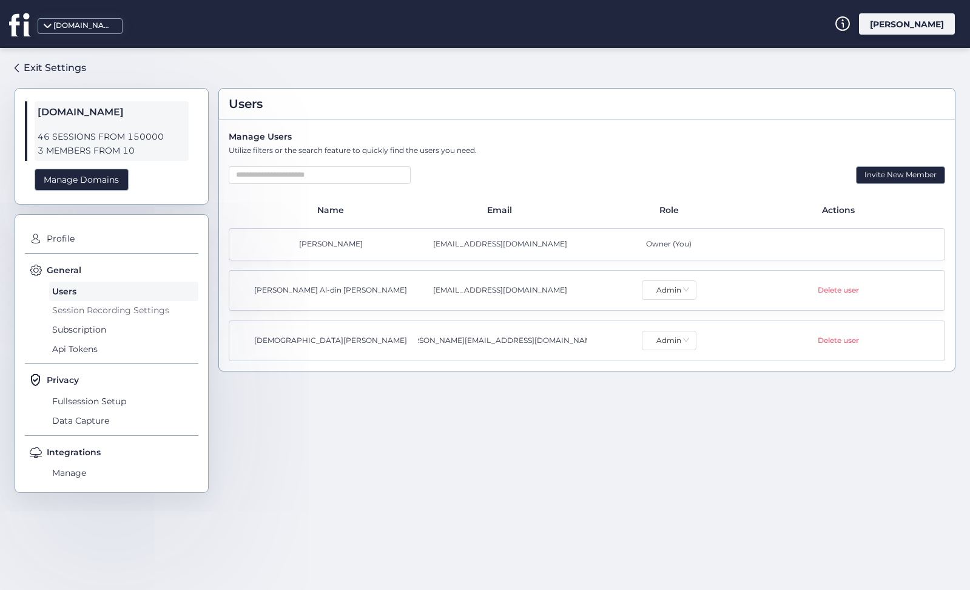
click at [74, 302] on span "Session Recording Settings" at bounding box center [123, 310] width 149 height 19
